Goal: Navigation & Orientation: Find specific page/section

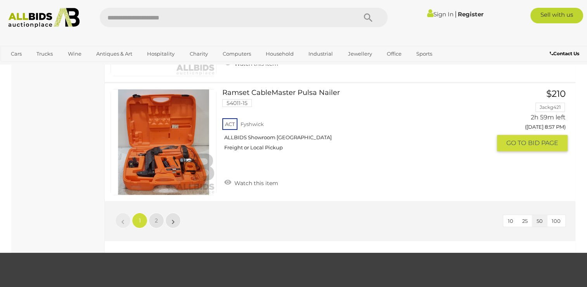
scroll to position [5863, 0]
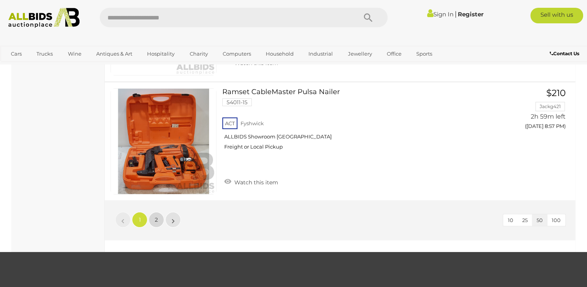
click at [158, 212] on link "2" at bounding box center [157, 220] width 16 height 16
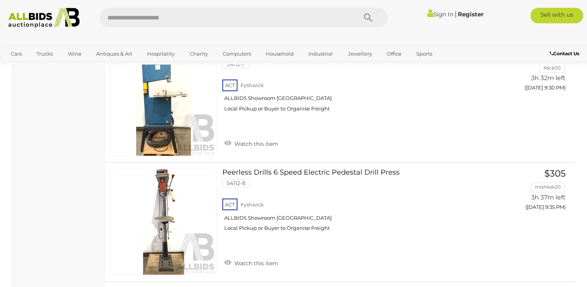
scroll to position [1243, 0]
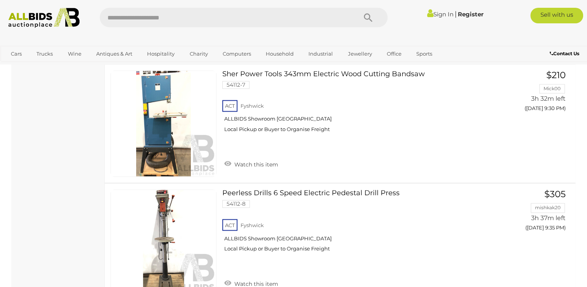
click at [19, 23] on img at bounding box center [43, 18] width 79 height 20
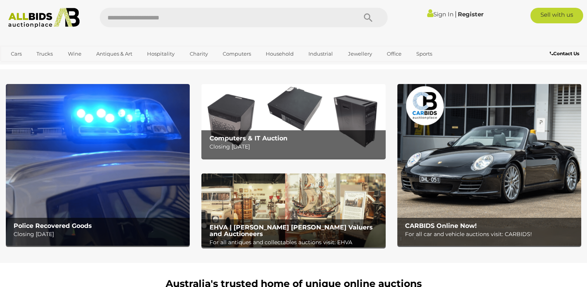
click at [86, 182] on img at bounding box center [98, 165] width 184 height 162
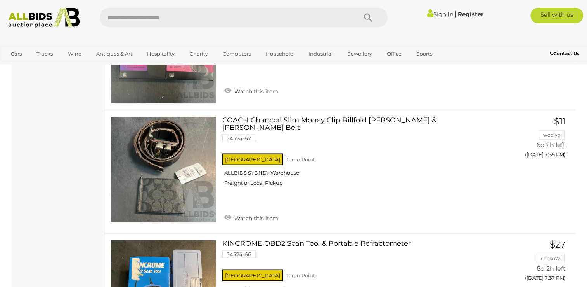
scroll to position [4427, 0]
click at [257, 116] on link "COACH Charcoal Slim Money Clip Billfold Wallet & R.M. Williams Belt 54574-67 NS…" at bounding box center [359, 154] width 263 height 76
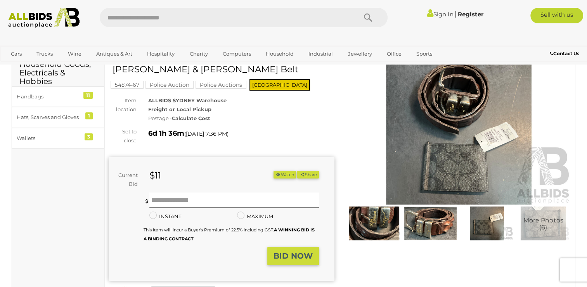
scroll to position [39, 0]
click at [377, 225] on img at bounding box center [374, 223] width 52 height 34
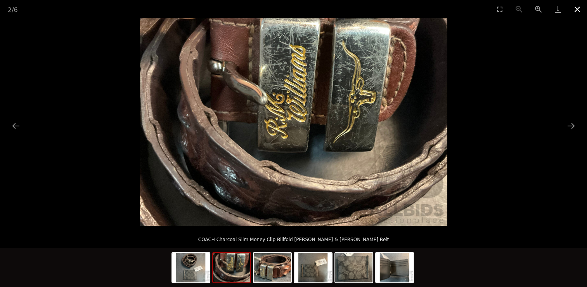
click at [579, 10] on button "Close gallery" at bounding box center [577, 9] width 19 height 18
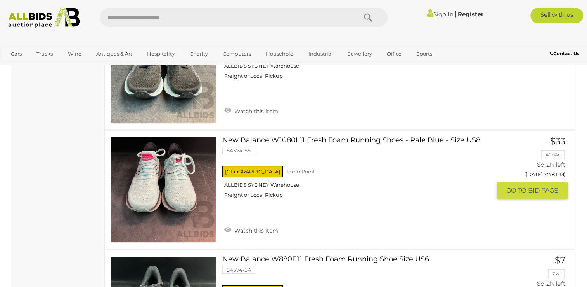
scroll to position [5959, 0]
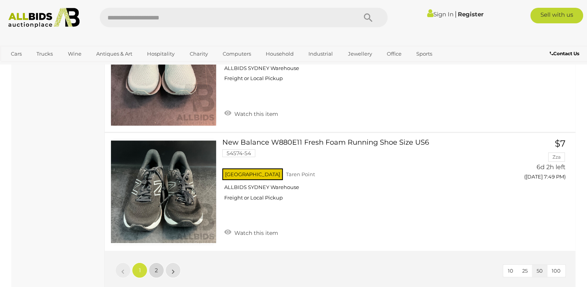
click at [156, 266] on span "2" at bounding box center [156, 269] width 3 height 7
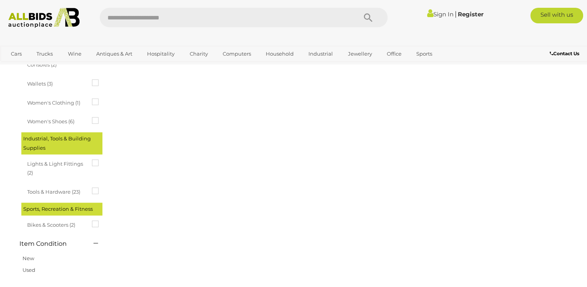
scroll to position [119, 0]
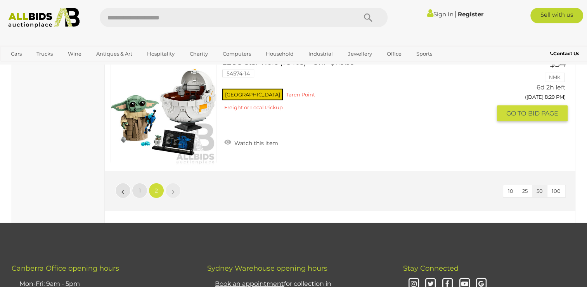
scroll to position [5555, 0]
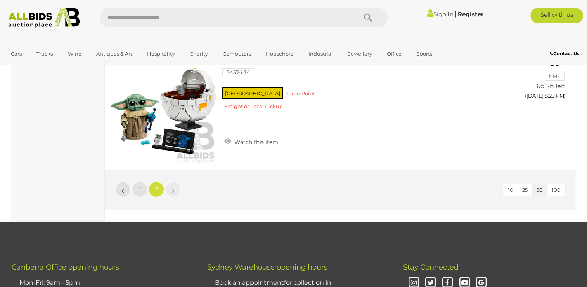
click at [36, 19] on img at bounding box center [43, 18] width 79 height 20
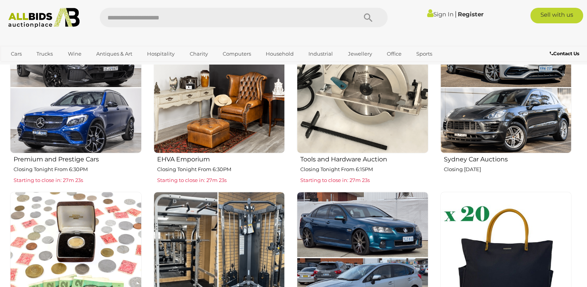
scroll to position [311, 0]
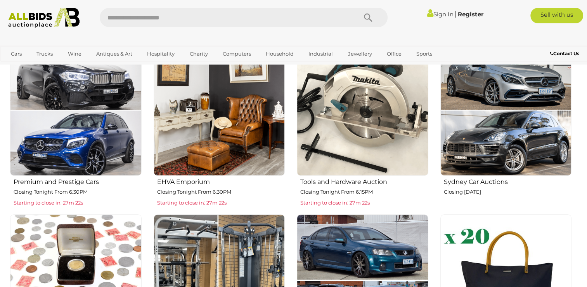
click at [222, 111] on img at bounding box center [220, 110] width 132 height 132
